Goal: Information Seeking & Learning: Find specific fact

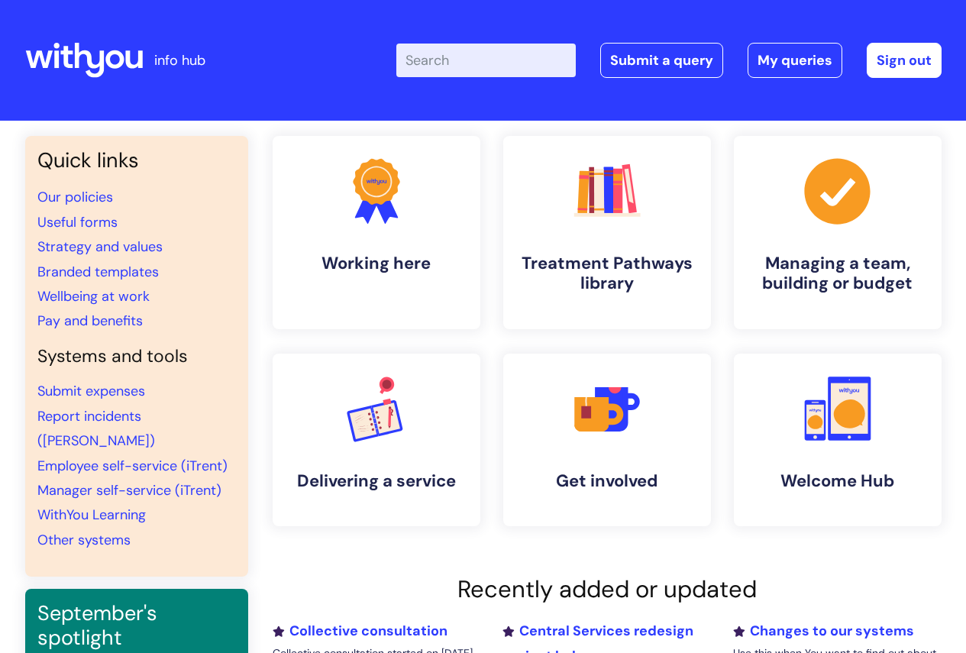
click at [487, 64] on input "Enter your search term here..." at bounding box center [485, 61] width 179 height 34
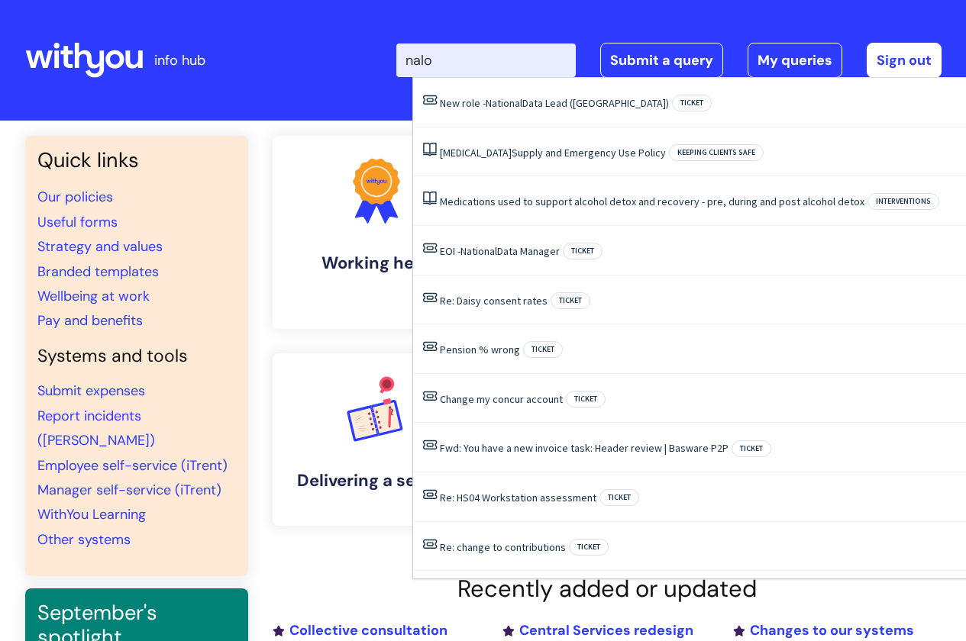
type input "nalox"
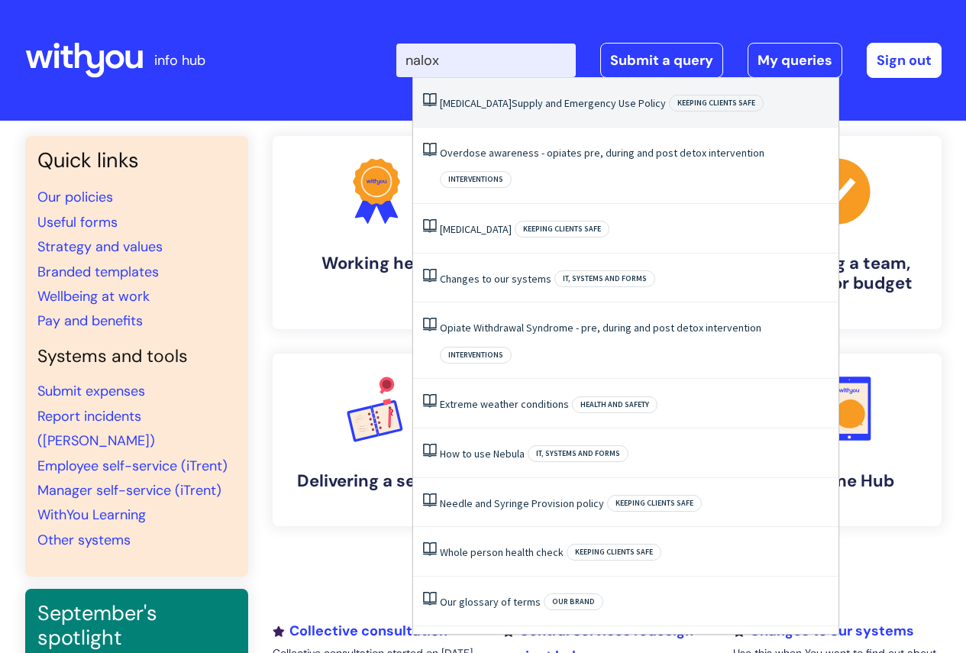
click at [535, 105] on link "[MEDICAL_DATA] Supply and Emergency Use Policy" at bounding box center [553, 103] width 226 height 14
